Goal: Task Accomplishment & Management: Use online tool/utility

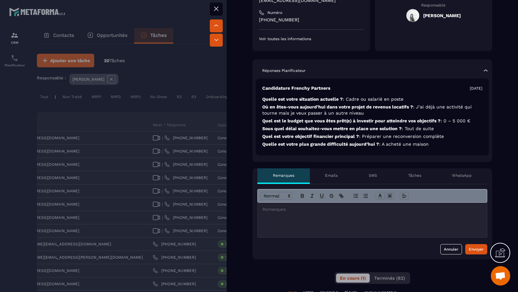
scroll to position [135, 0]
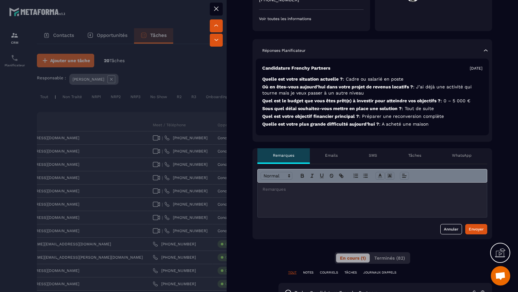
click at [416, 215] on div at bounding box center [371, 199] width 229 height 35
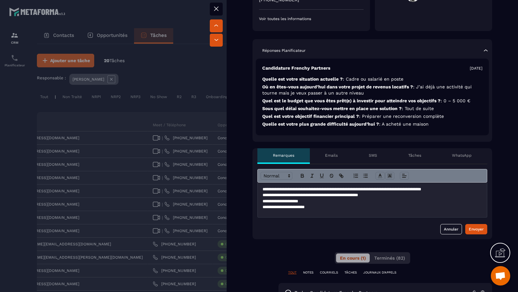
click at [303, 209] on p "**********" at bounding box center [372, 207] width 220 height 6
click at [405, 193] on p "**********" at bounding box center [372, 195] width 220 height 6
click at [368, 215] on div "**********" at bounding box center [371, 199] width 229 height 35
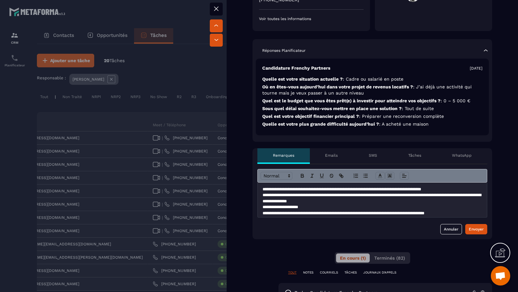
scroll to position [4, 0]
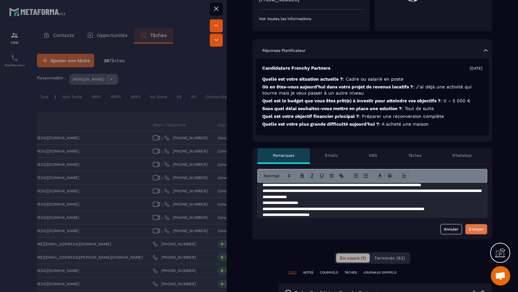
click at [480, 227] on div "Envoyer" at bounding box center [475, 229] width 15 height 6
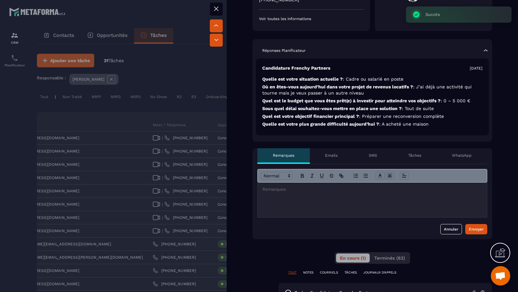
click at [129, 157] on div at bounding box center [259, 146] width 518 height 292
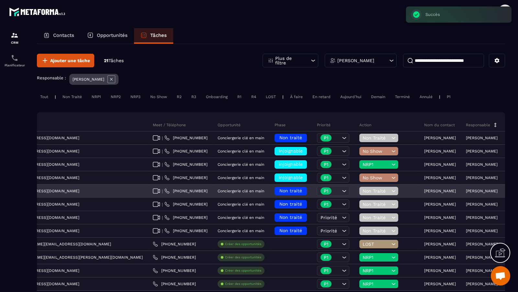
click at [279, 188] on span "Non traité" at bounding box center [290, 190] width 23 height 5
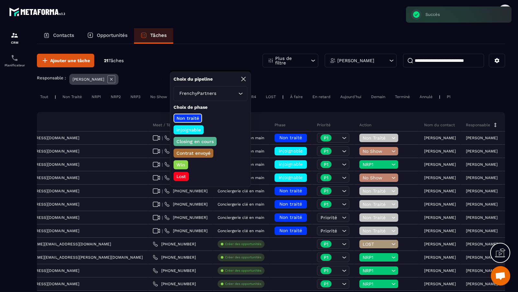
click at [182, 172] on div "Lost" at bounding box center [180, 176] width 15 height 9
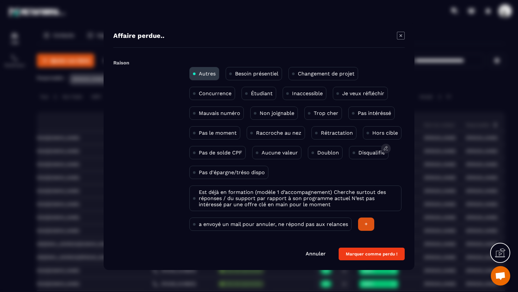
click at [366, 154] on p "Disqualifié" at bounding box center [371, 152] width 27 height 6
click at [320, 112] on p "Trop cher" at bounding box center [325, 113] width 25 height 6
click at [368, 155] on p "Disqualifié" at bounding box center [371, 152] width 27 height 6
click at [379, 250] on button "Marquer comme perdu !" at bounding box center [371, 253] width 66 height 13
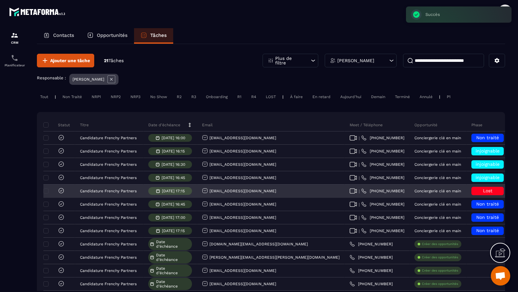
click at [59, 188] on icon at bounding box center [61, 190] width 6 height 6
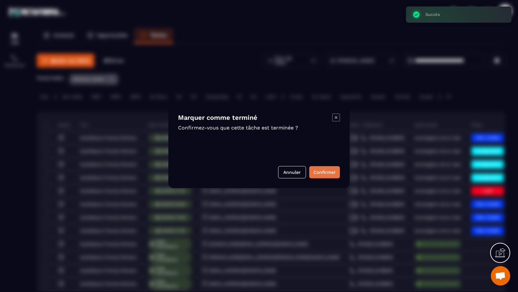
click at [322, 174] on button "Confirmer" at bounding box center [324, 172] width 31 height 12
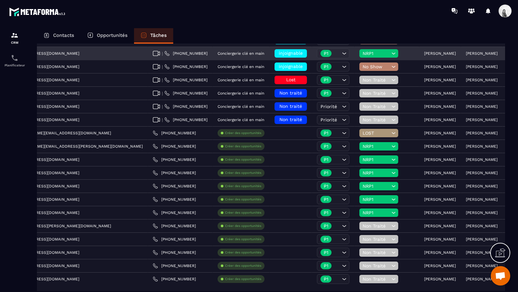
scroll to position [111, 0]
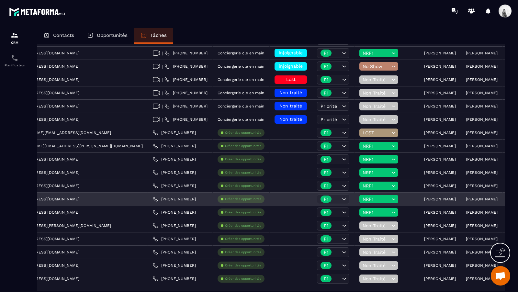
click at [424, 197] on p "[PERSON_NAME]" at bounding box center [440, 199] width 32 height 5
